Goal: Find specific page/section: Find specific page/section

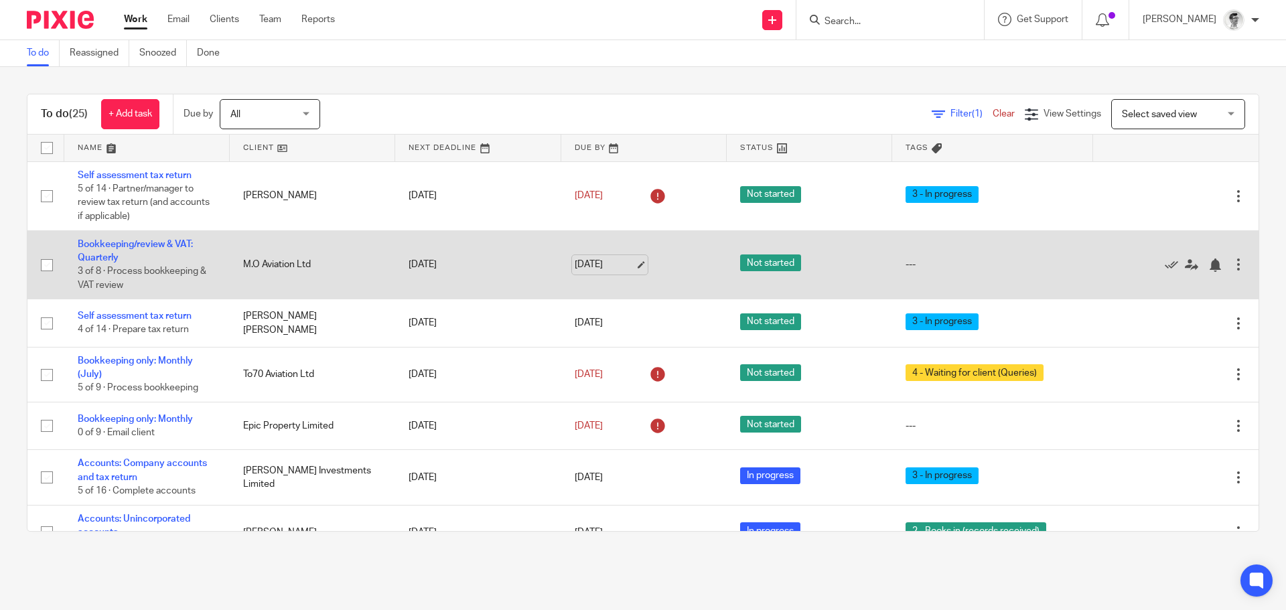
click at [590, 258] on link "[DATE]" at bounding box center [605, 265] width 60 height 14
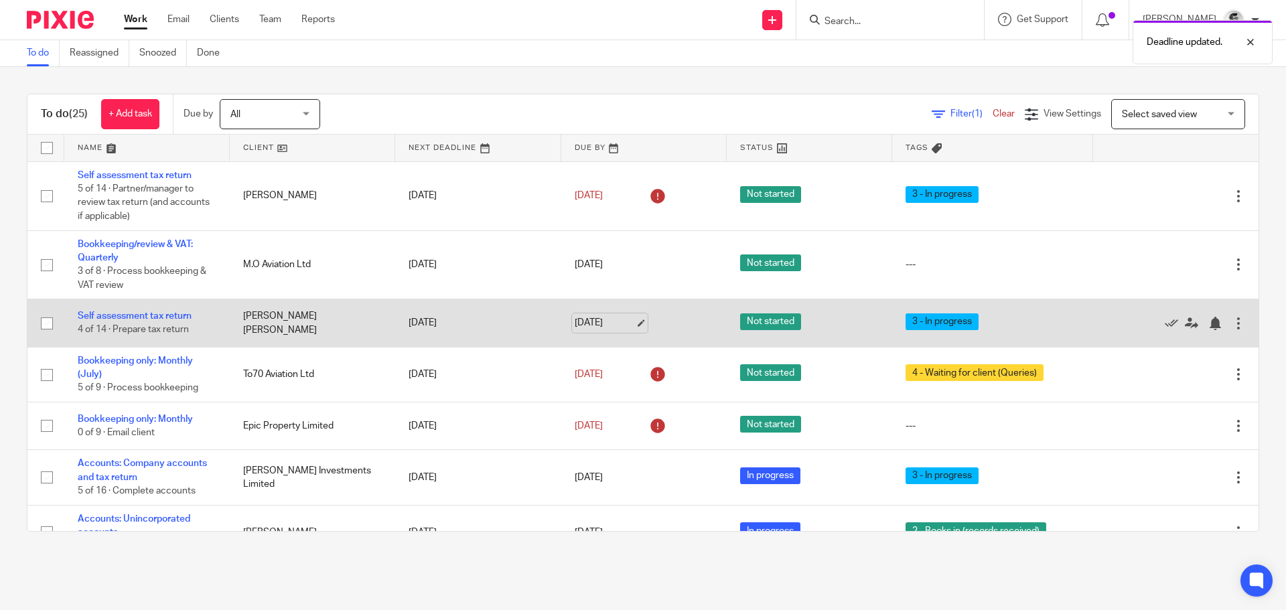
click at [593, 319] on link "26 Sep 2025" at bounding box center [605, 323] width 60 height 14
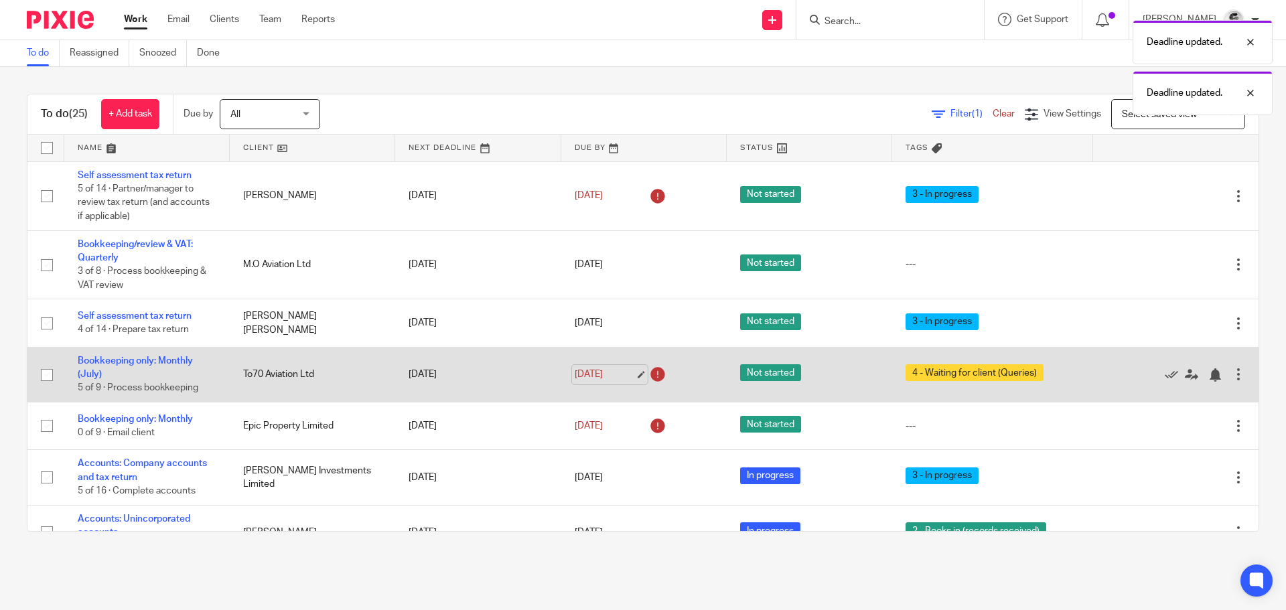
click at [592, 374] on link "26 Sep 2025" at bounding box center [605, 375] width 60 height 14
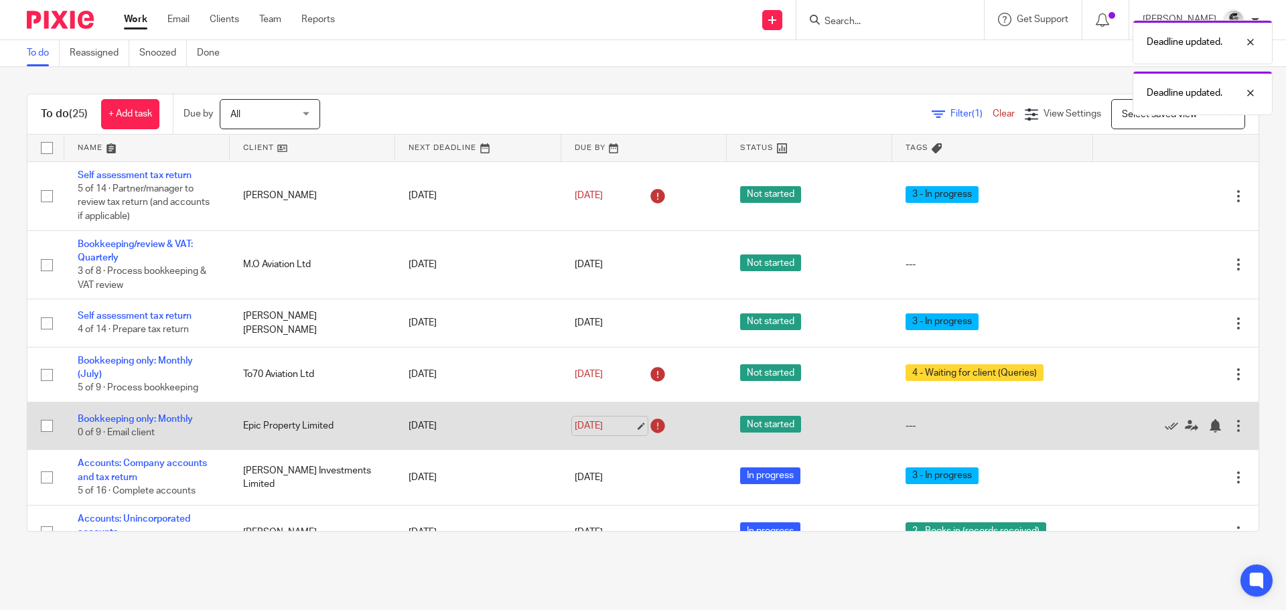
click at [607, 430] on link "26 Sep 2025" at bounding box center [605, 426] width 60 height 14
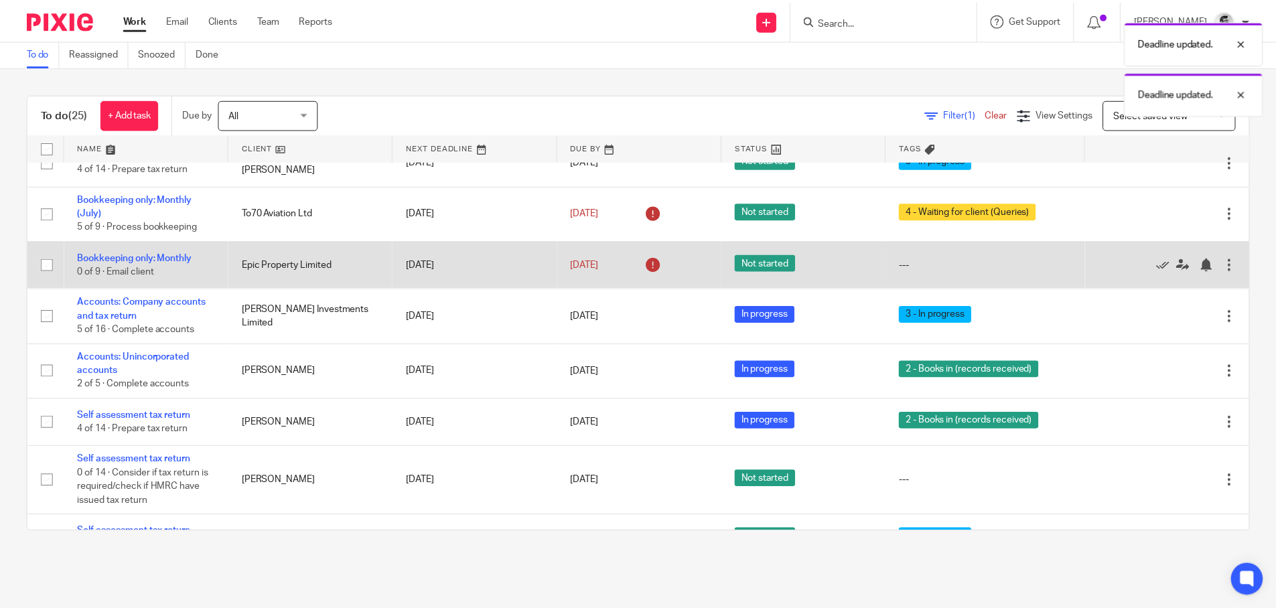
scroll to position [201, 0]
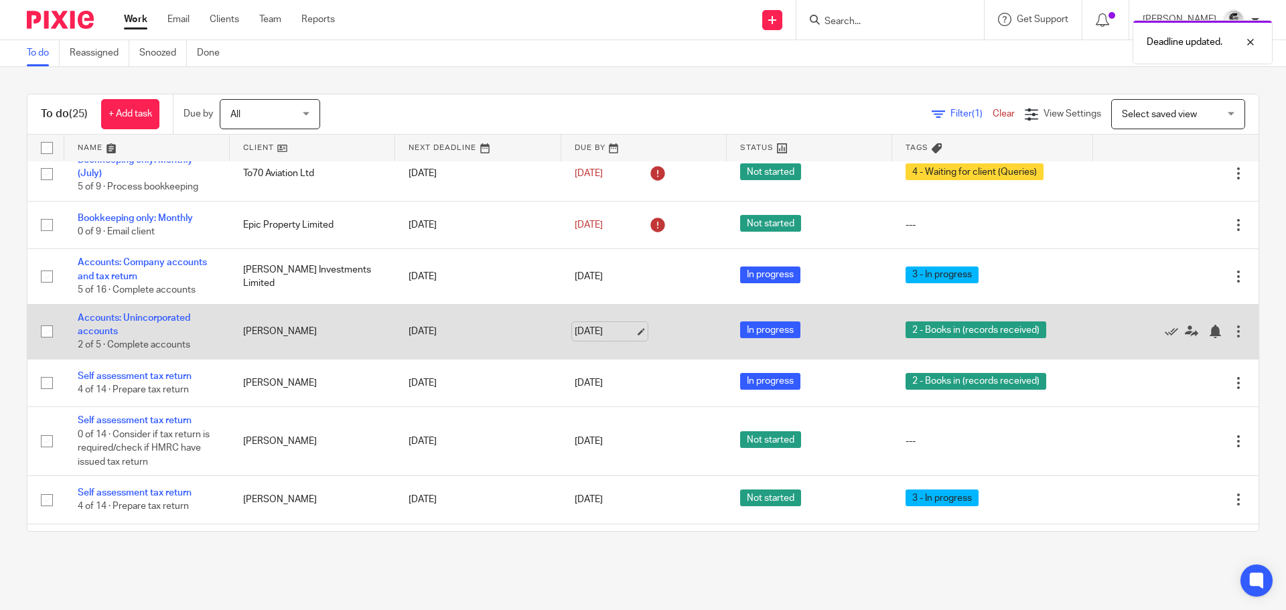
click at [608, 337] on link "26 Sep 2025" at bounding box center [605, 332] width 60 height 14
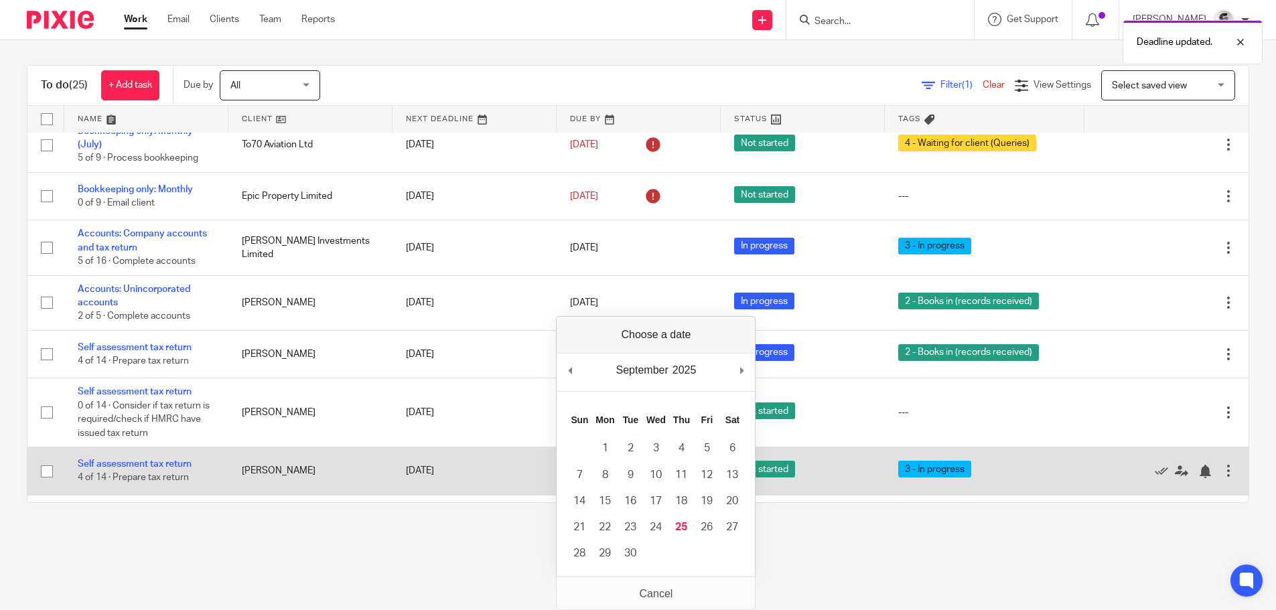
scroll to position [0, 0]
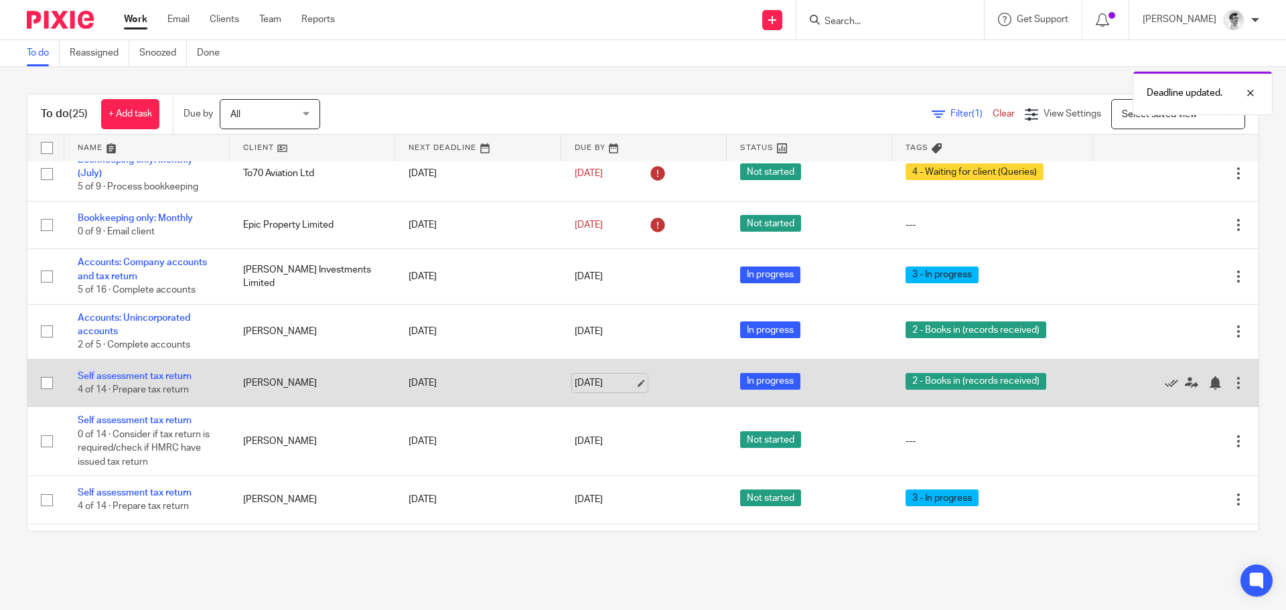
click at [589, 387] on link "26 Sep 2025" at bounding box center [605, 383] width 60 height 14
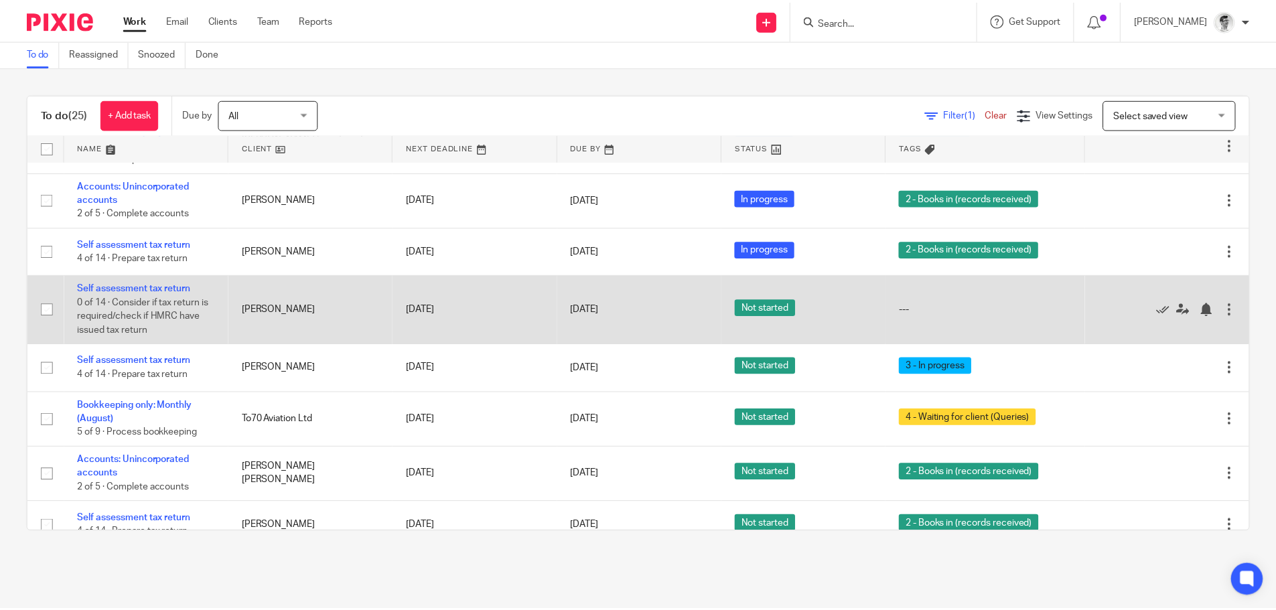
scroll to position [335, 0]
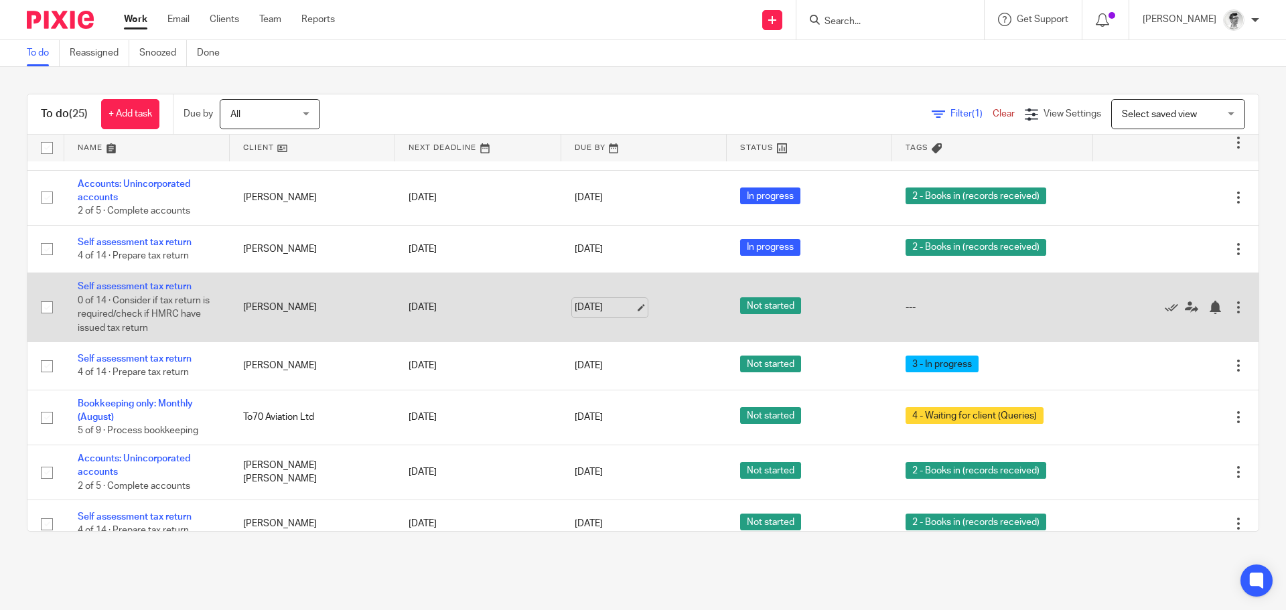
click at [600, 304] on link "26 Sep 2025" at bounding box center [605, 308] width 60 height 14
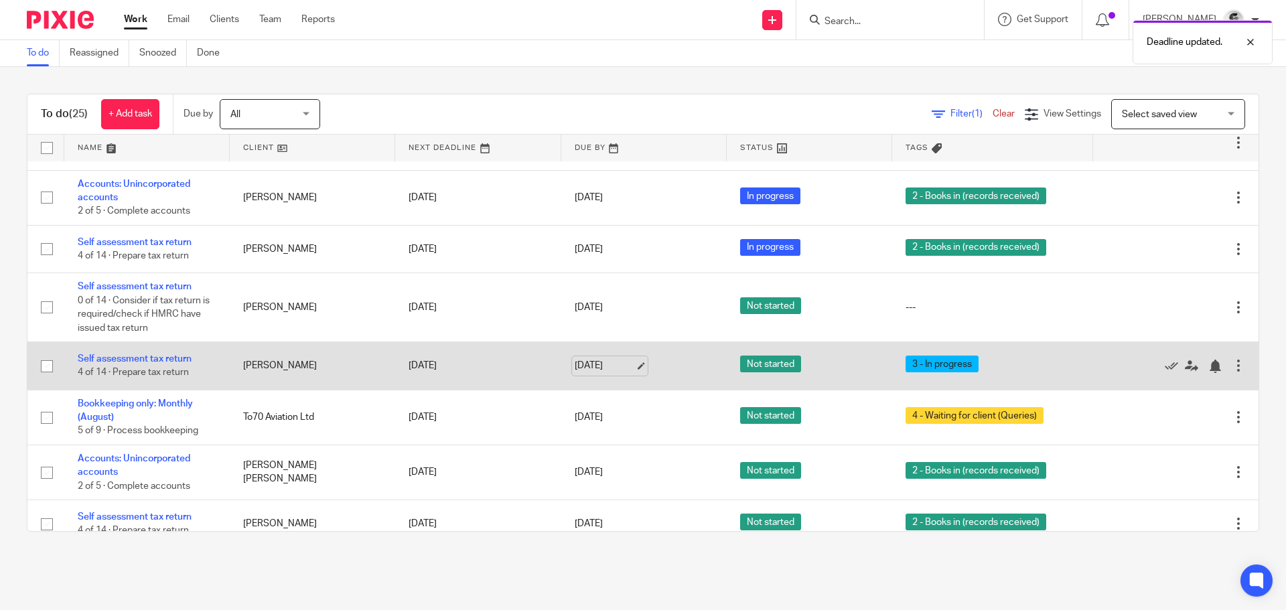
click at [602, 367] on link "26 Sep 2025" at bounding box center [605, 366] width 60 height 14
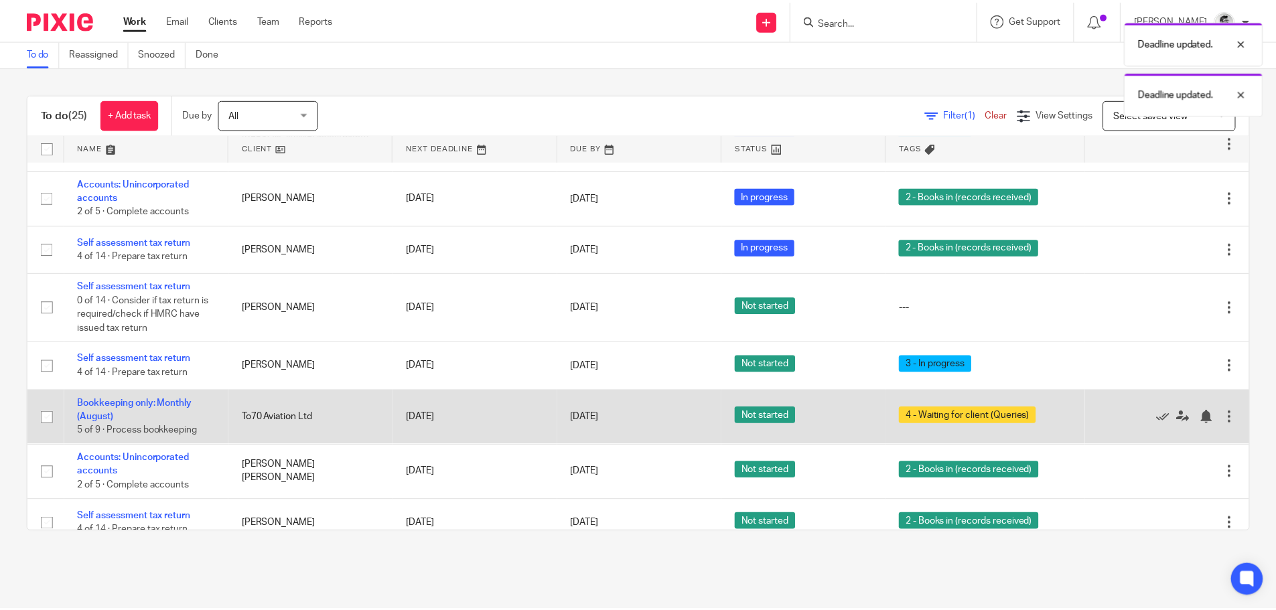
scroll to position [402, 0]
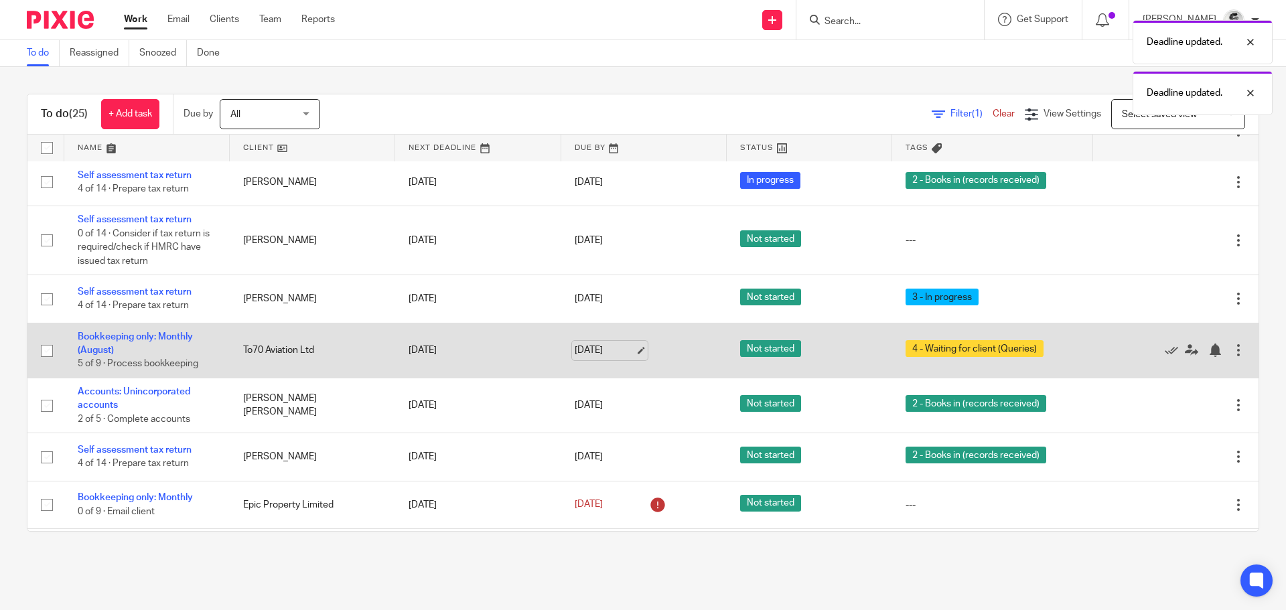
click at [598, 356] on link "26 Sep 2025" at bounding box center [605, 351] width 60 height 14
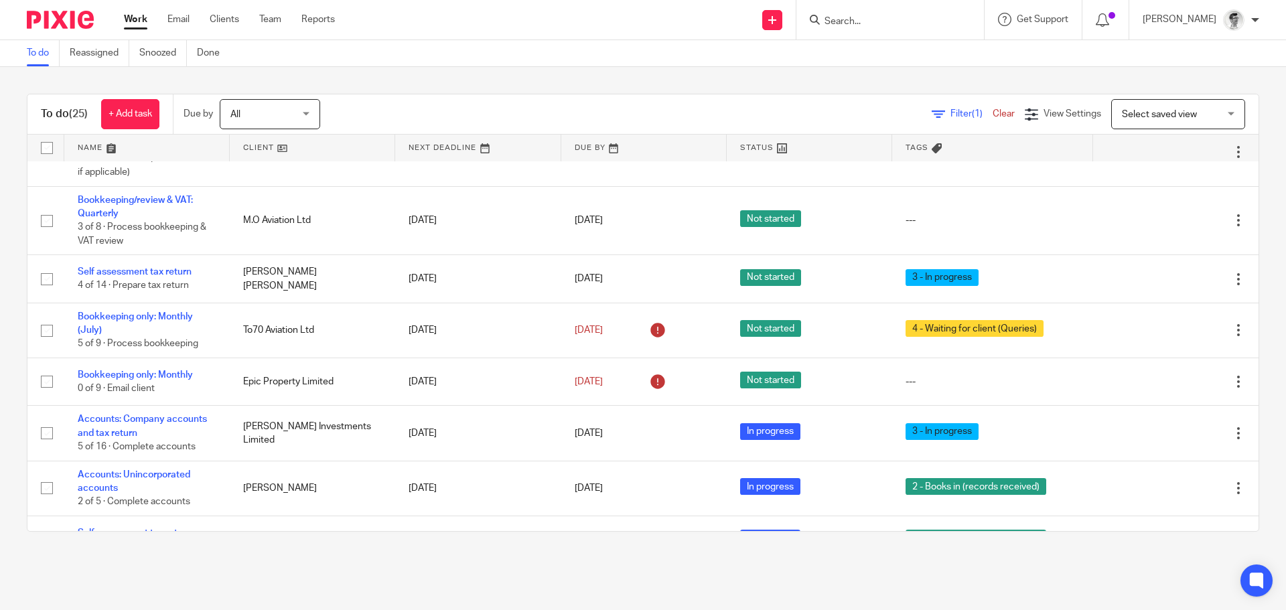
scroll to position [0, 0]
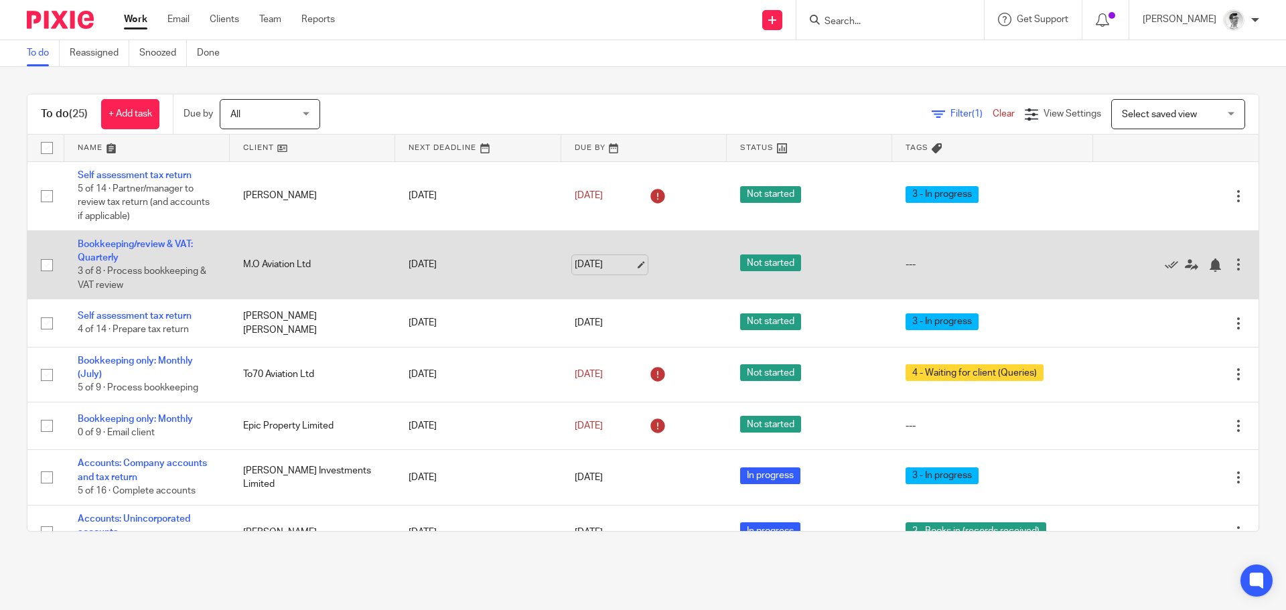
click at [601, 269] on link "29 Sep 2025" at bounding box center [605, 265] width 60 height 14
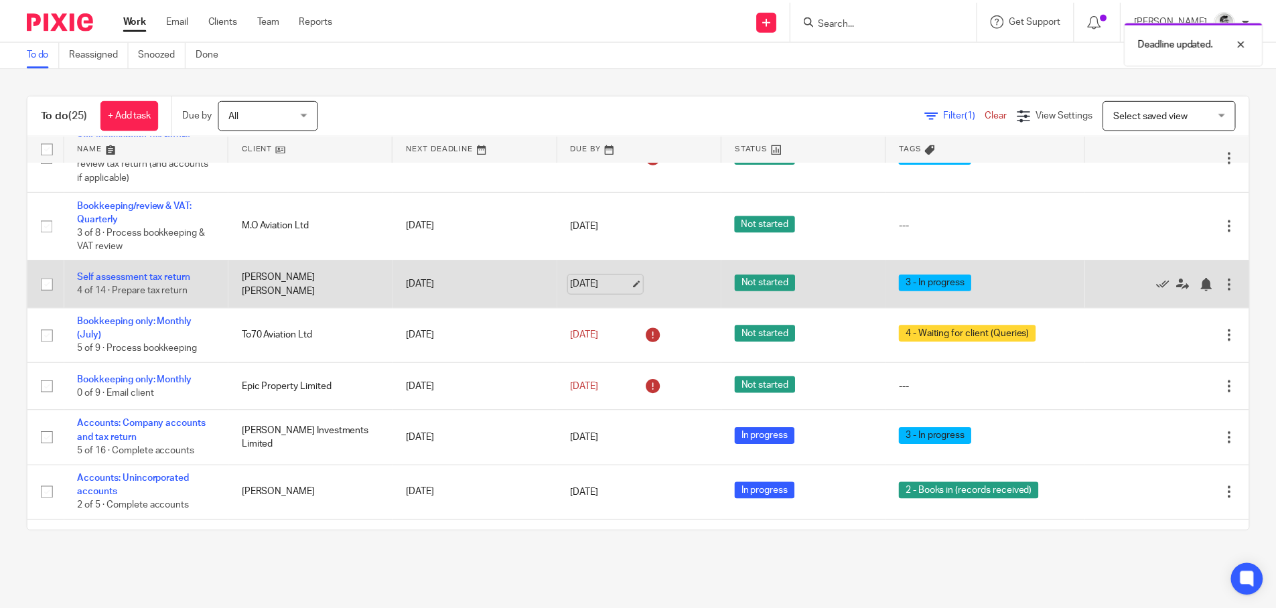
scroll to position [67, 0]
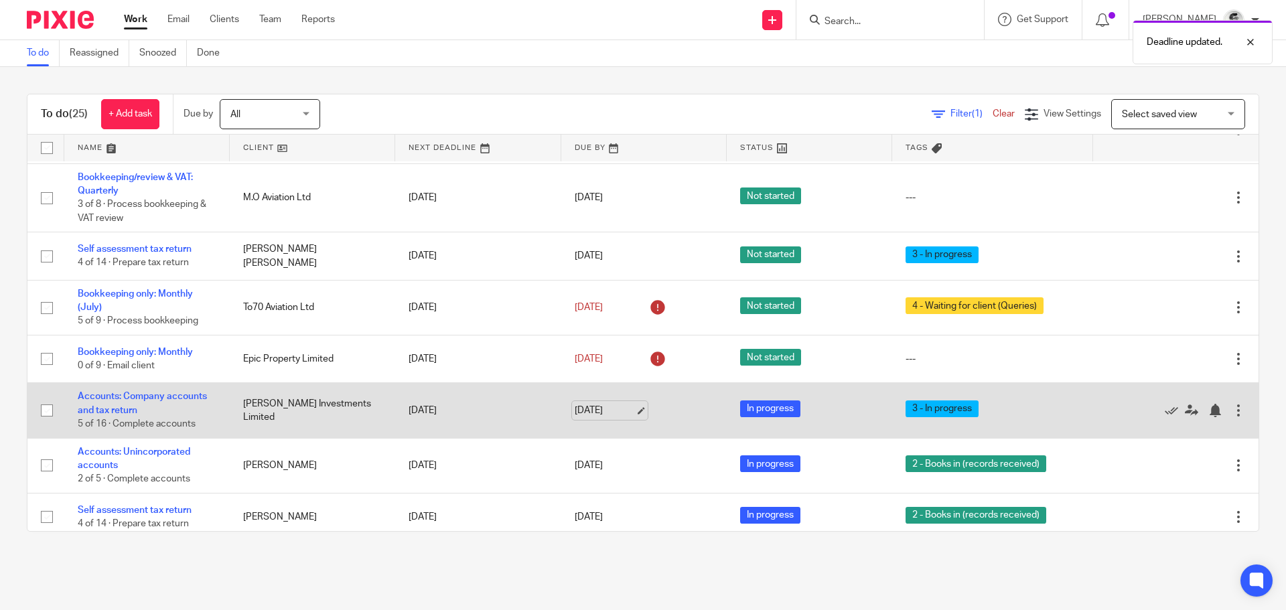
click at [594, 413] on link "26 Sep 2025" at bounding box center [605, 411] width 60 height 14
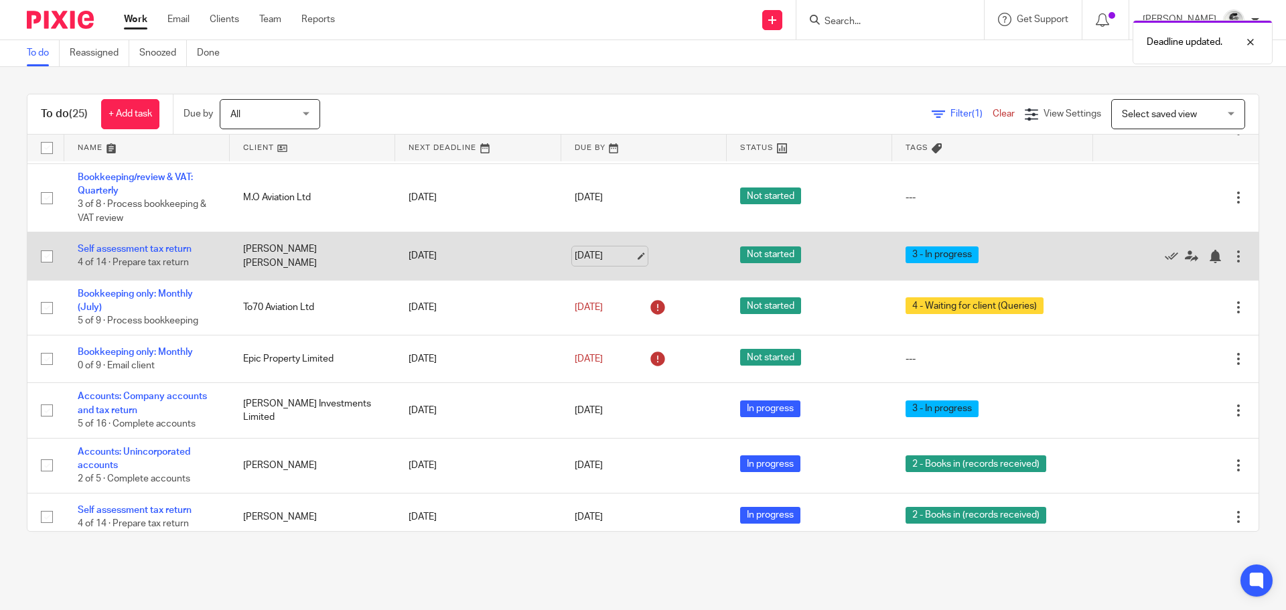
scroll to position [0, 0]
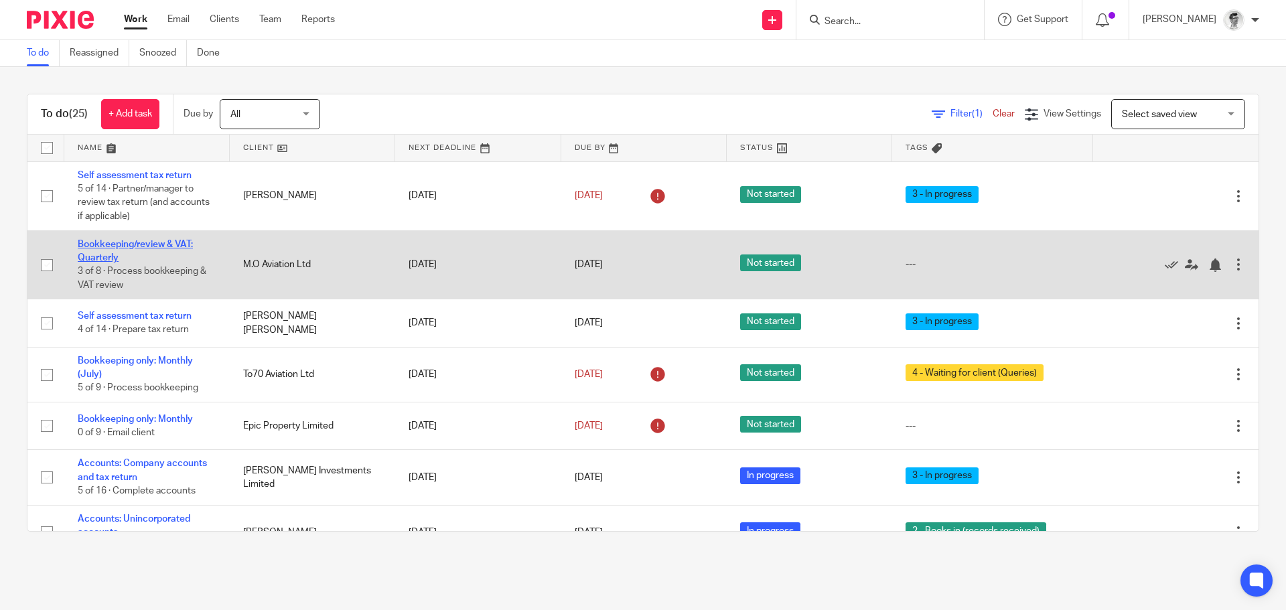
drag, startPoint x: 102, startPoint y: 247, endPoint x: 129, endPoint y: 247, distance: 26.8
click at [102, 247] on link "Bookkeeping/review & VAT: Quarterly" at bounding box center [135, 251] width 115 height 23
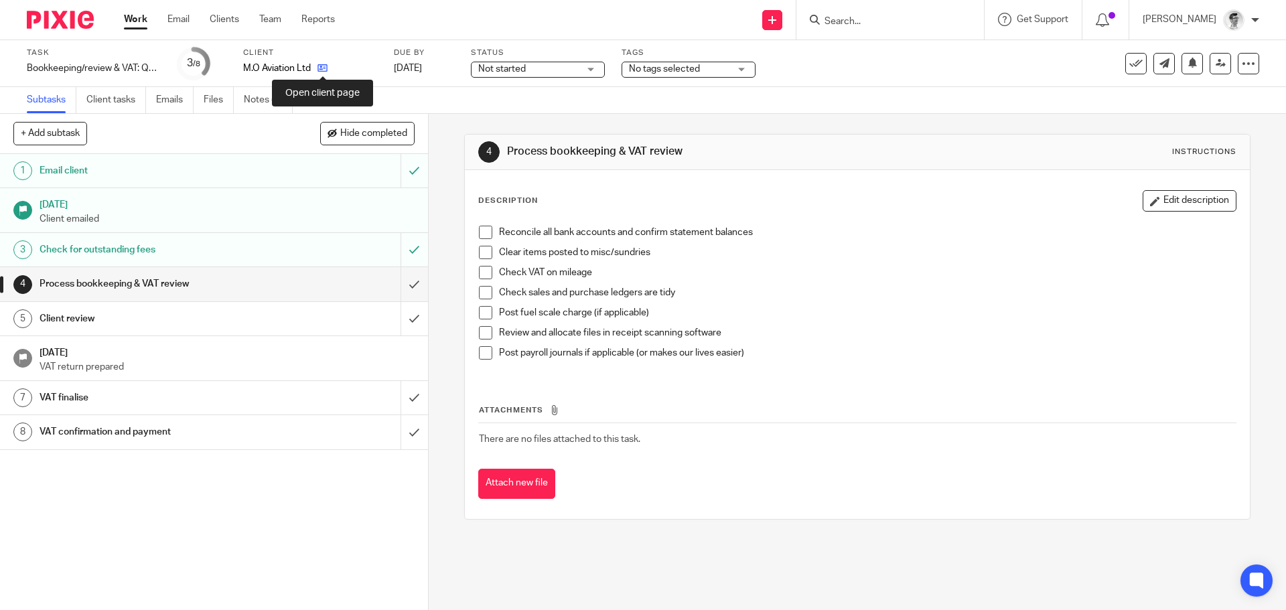
click at [323, 69] on icon at bounding box center [323, 68] width 10 height 10
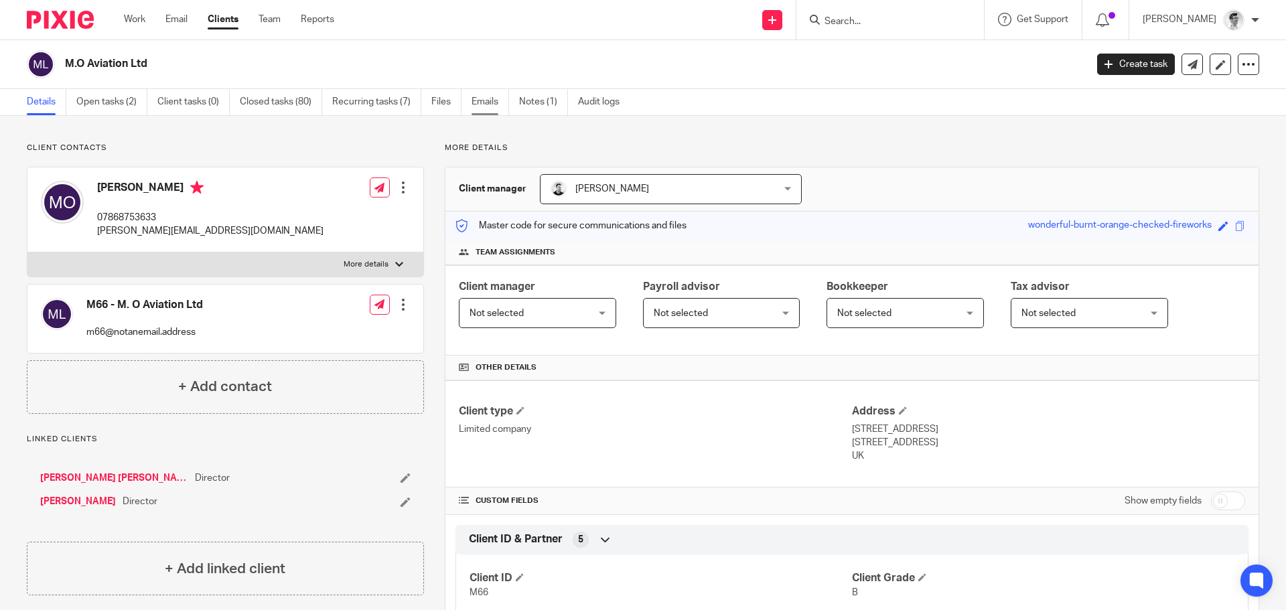
click at [486, 108] on link "Emails" at bounding box center [491, 102] width 38 height 26
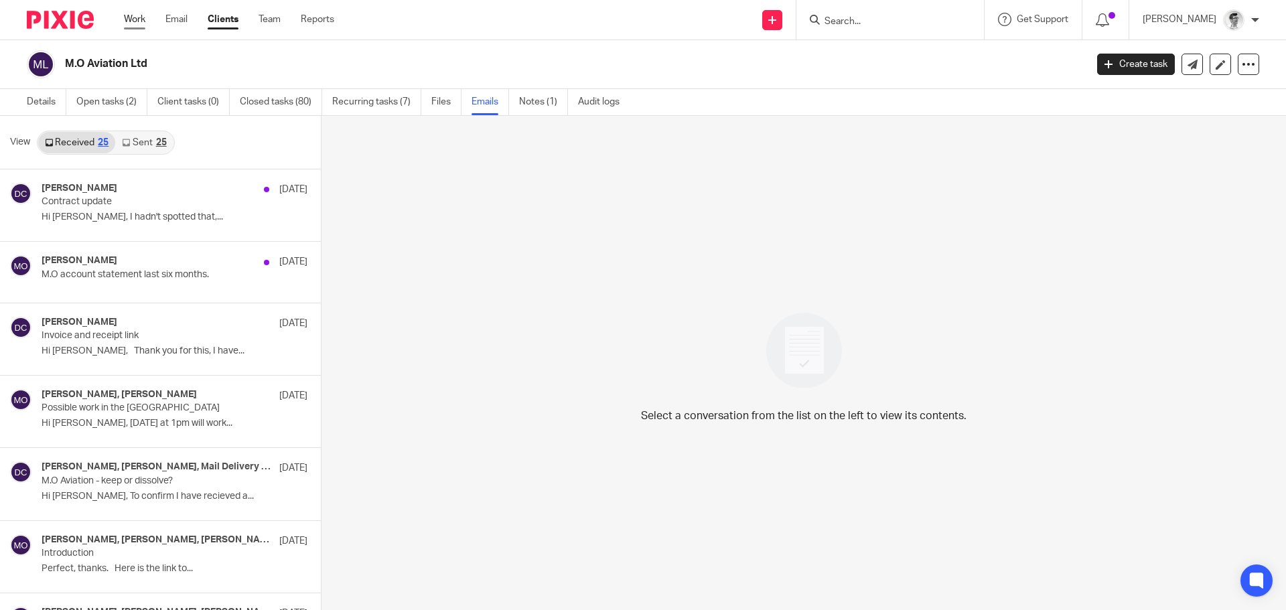
click at [143, 21] on link "Work" at bounding box center [134, 19] width 21 height 13
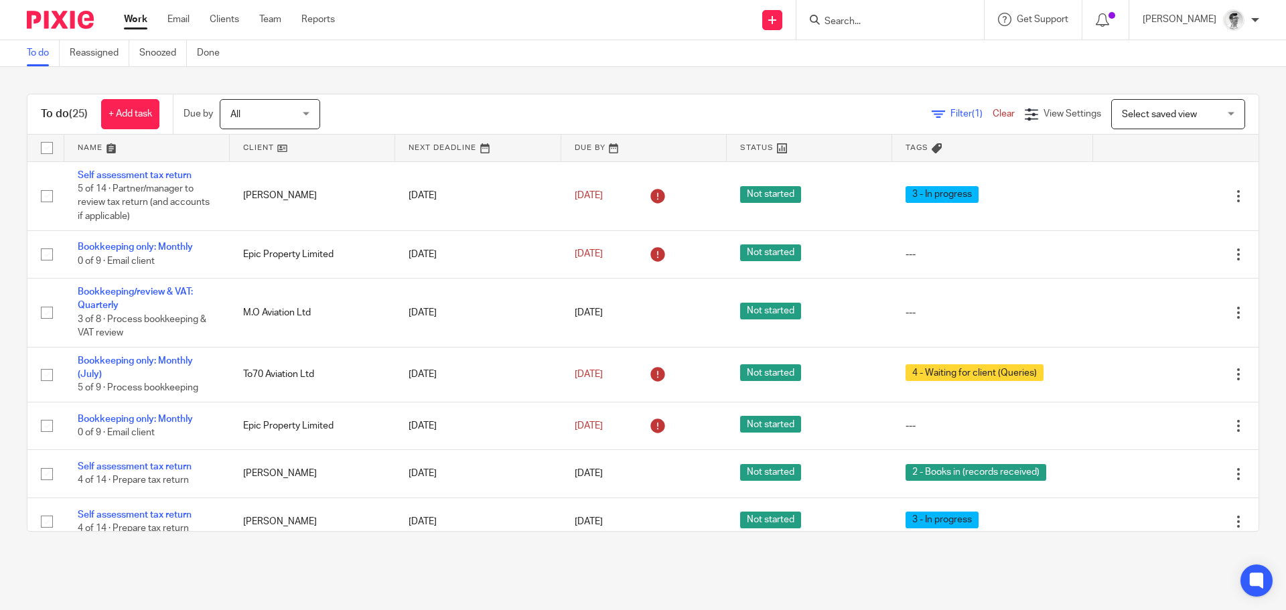
click at [919, 20] on input "Search" at bounding box center [883, 22] width 121 height 12
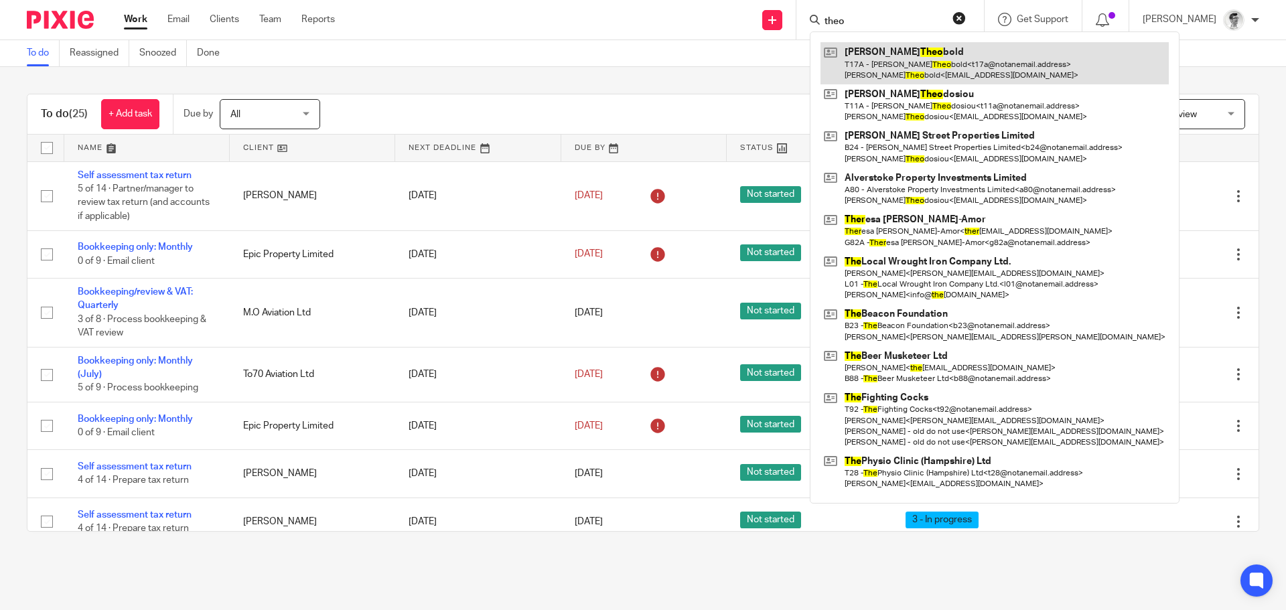
type input "theo"
click at [928, 83] on link at bounding box center [995, 63] width 348 height 42
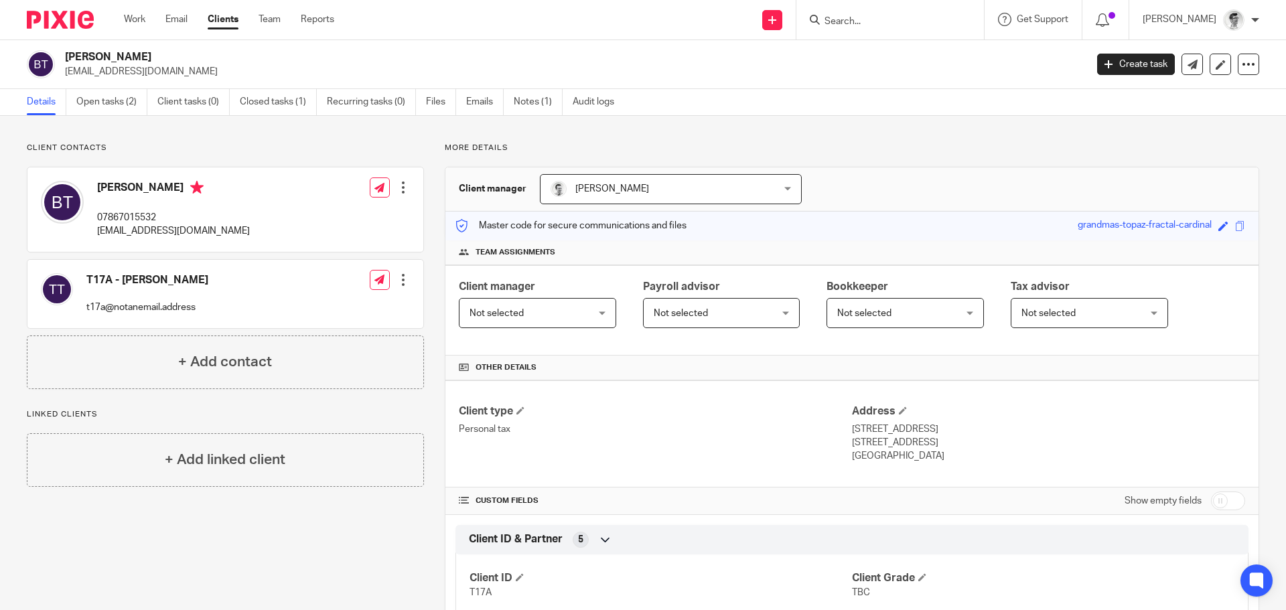
click at [944, 16] on input "Search" at bounding box center [883, 22] width 121 height 12
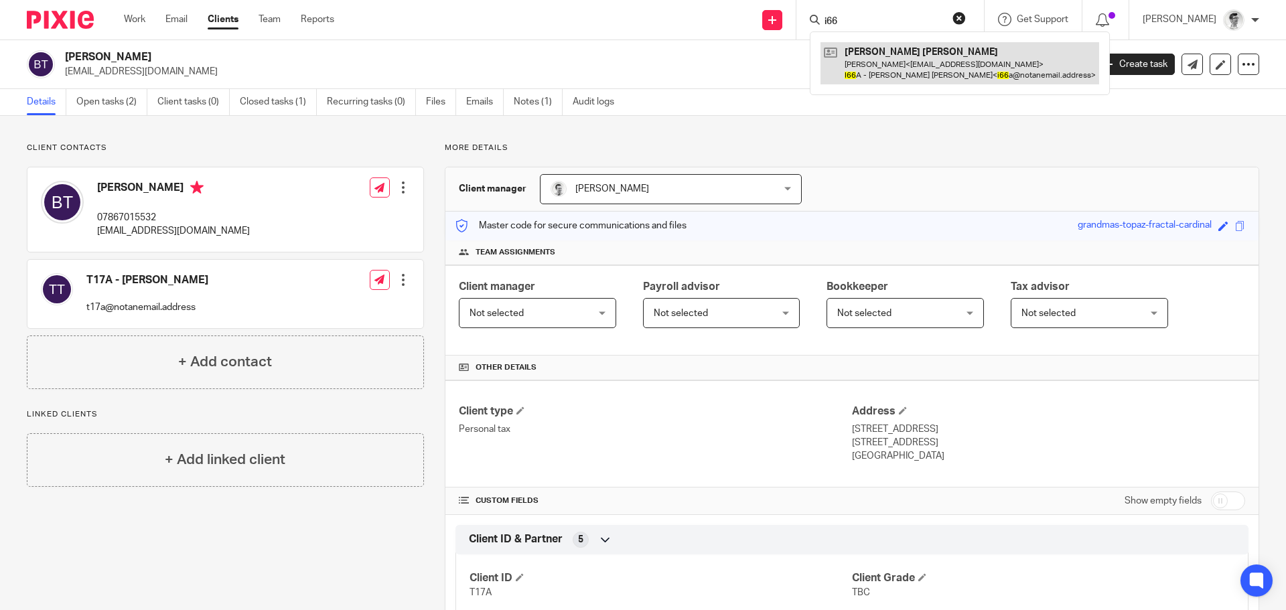
type input "i66"
click at [904, 60] on link at bounding box center [960, 63] width 279 height 42
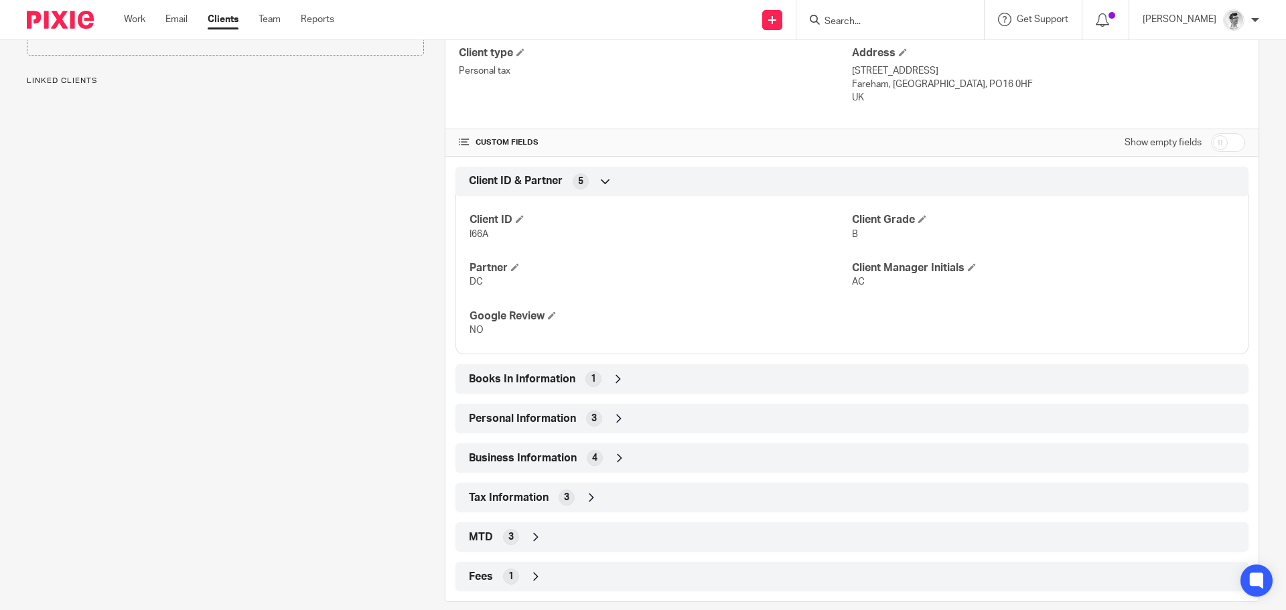
scroll to position [377, 0]
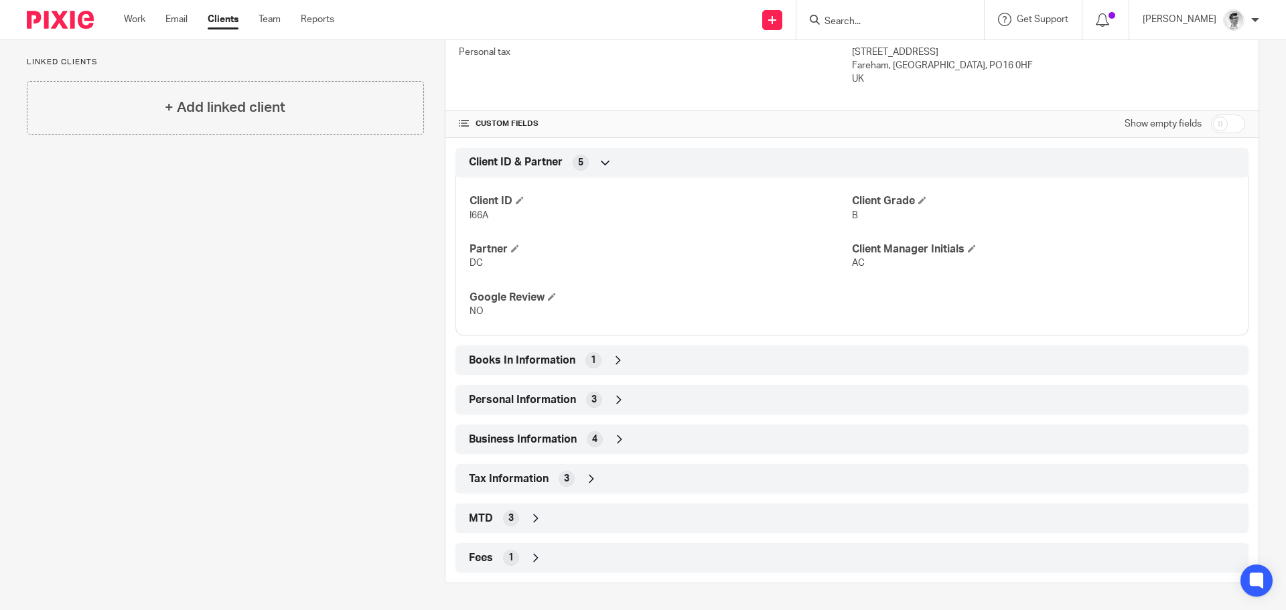
click at [622, 393] on div "Personal Information 3" at bounding box center [852, 400] width 773 height 23
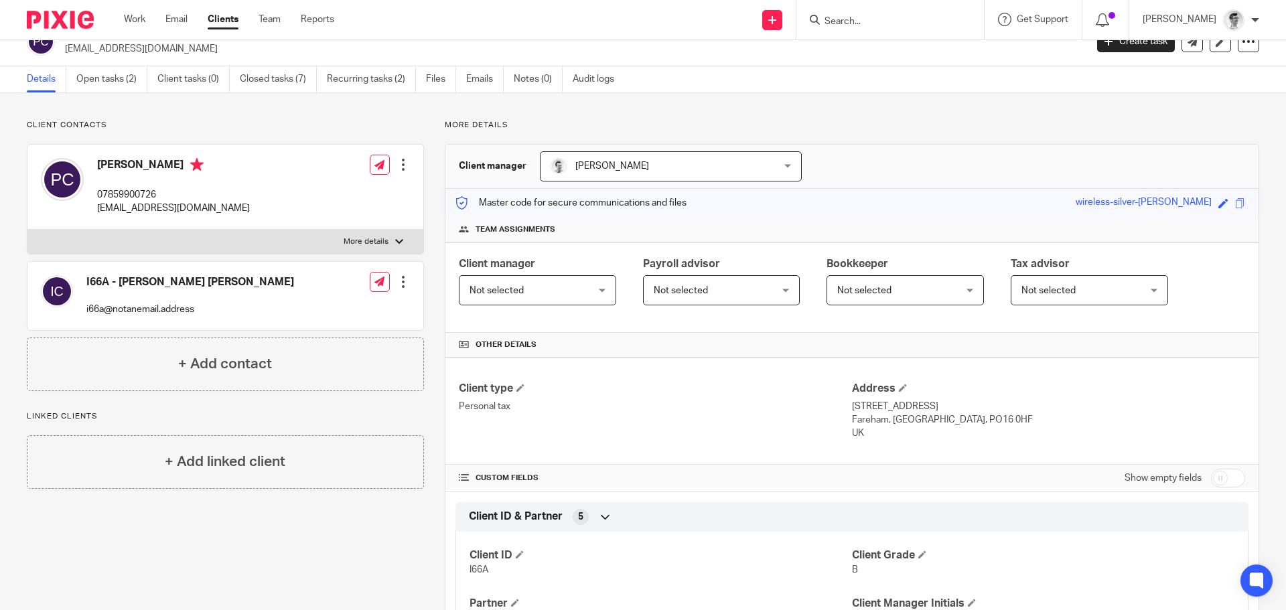
scroll to position [0, 0]
